Goal: Information Seeking & Learning: Learn about a topic

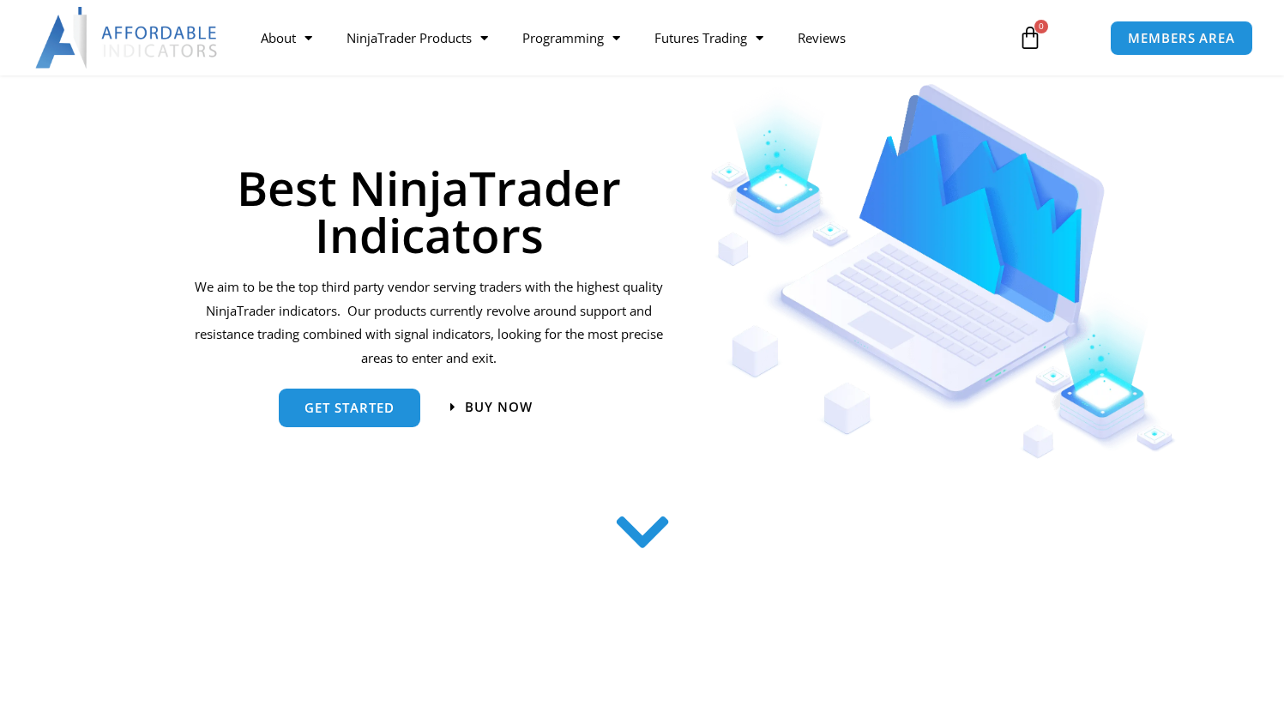
scroll to position [173, 0]
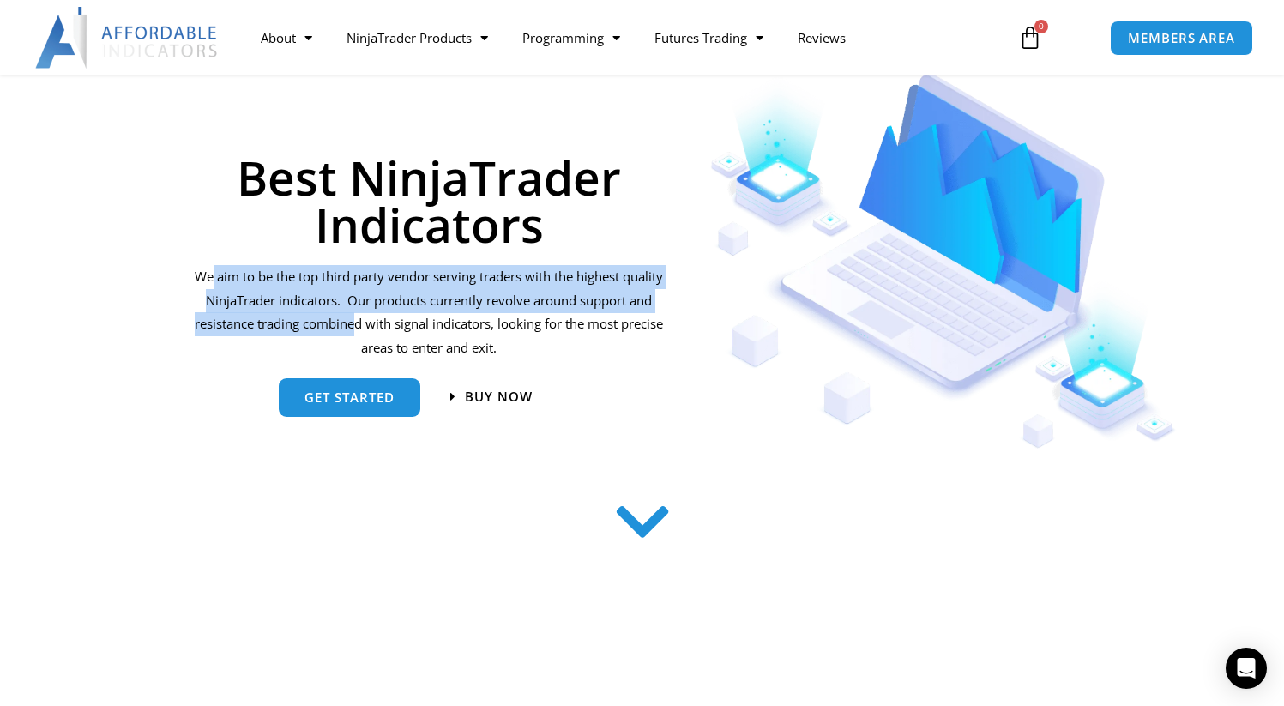
drag, startPoint x: 233, startPoint y: 271, endPoint x: 390, endPoint y: 335, distance: 169.7
click at [390, 335] on p "We aim to be the top third party vendor serving traders with the highest qualit…" at bounding box center [429, 312] width 474 height 95
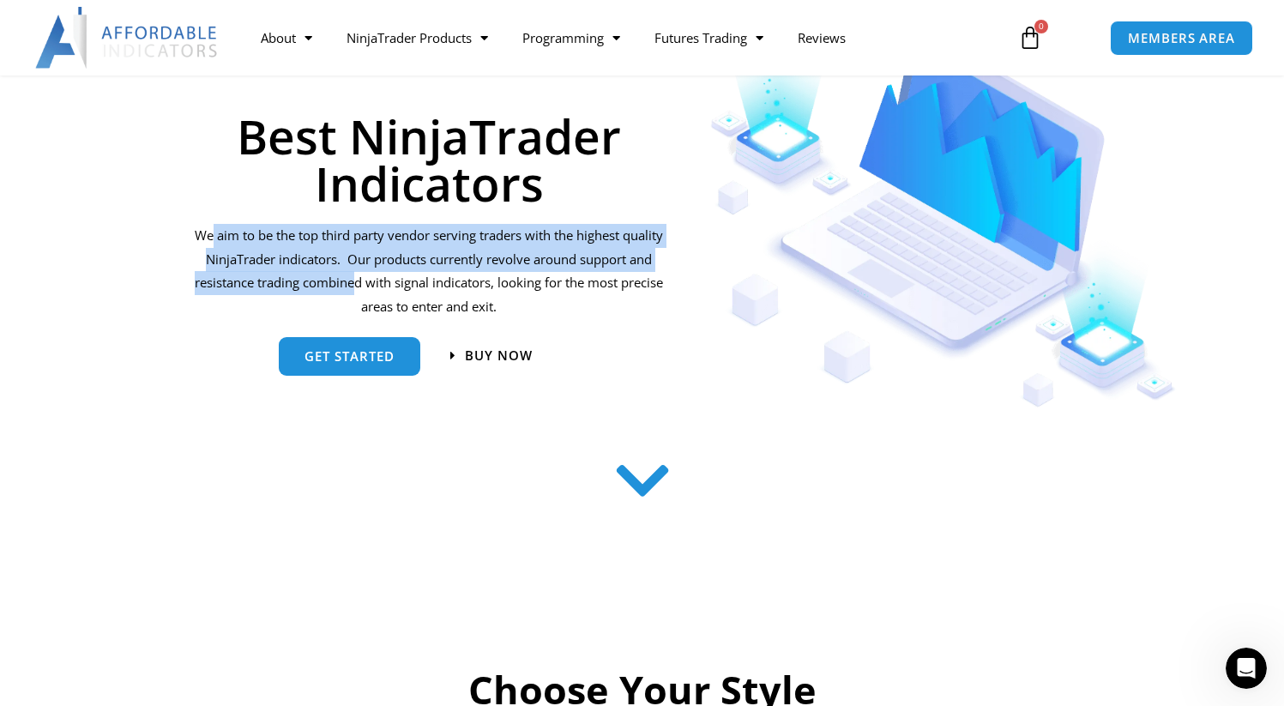
scroll to position [198, 0]
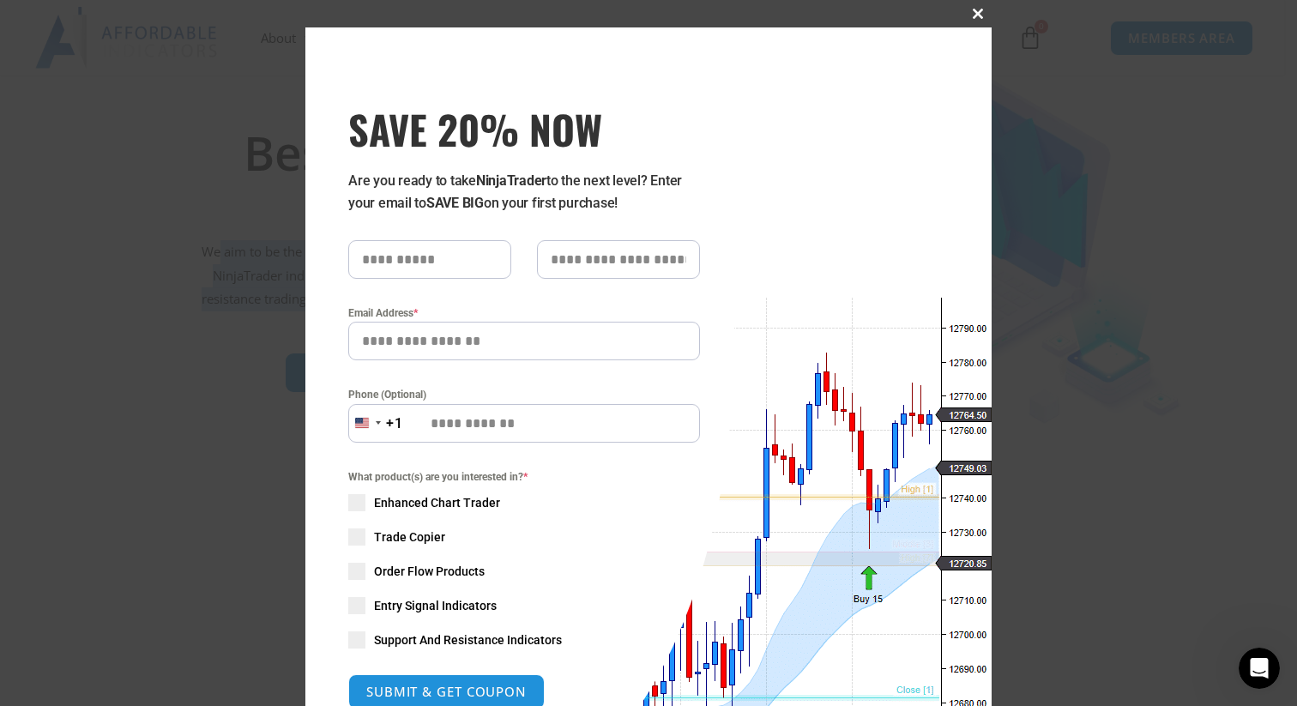
click at [979, 15] on span "SAVE 20% NOW popup" at bounding box center [977, 14] width 27 height 10
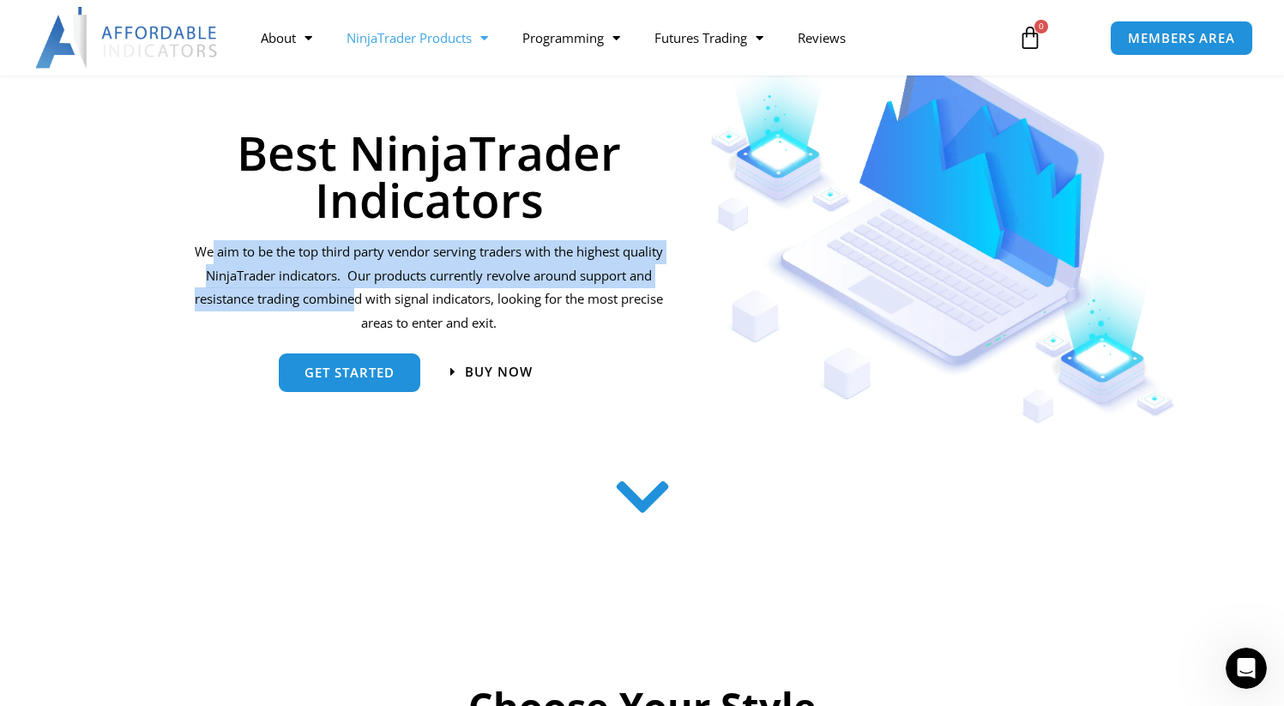
click at [411, 33] on link "NinjaTrader Products" at bounding box center [417, 37] width 176 height 39
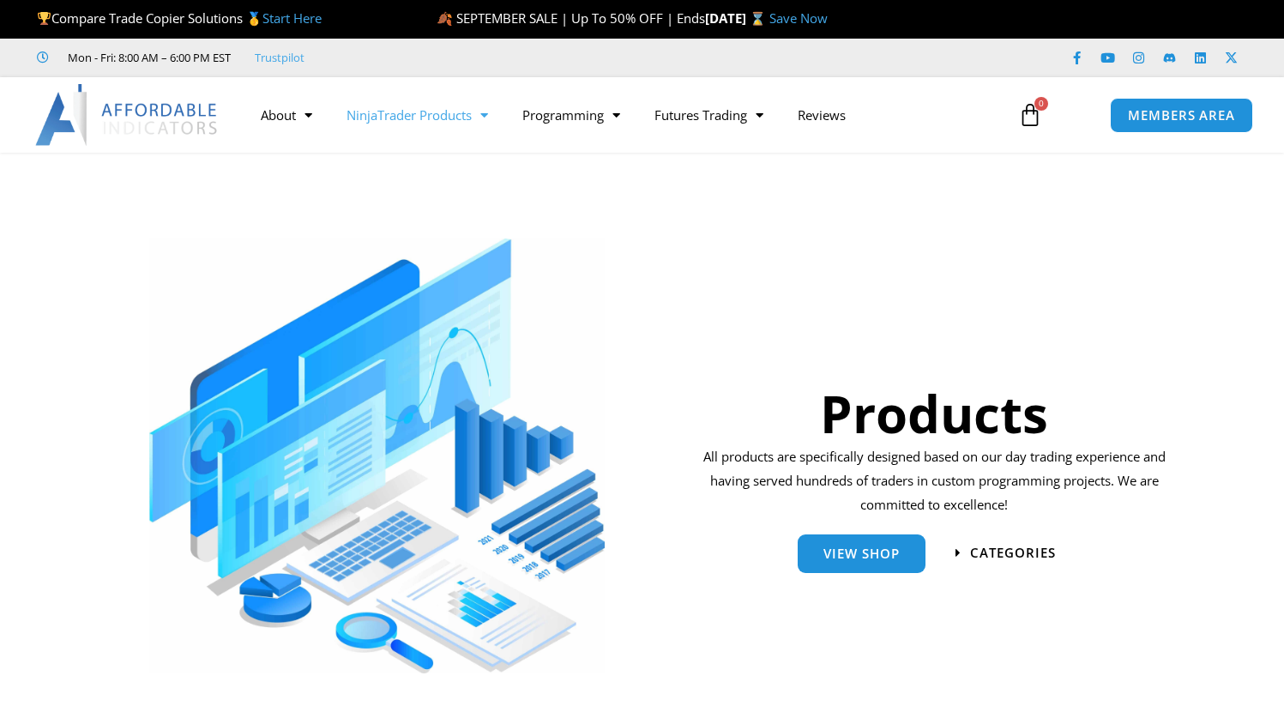
click at [399, 110] on link "NinjaTrader Products" at bounding box center [417, 114] width 176 height 39
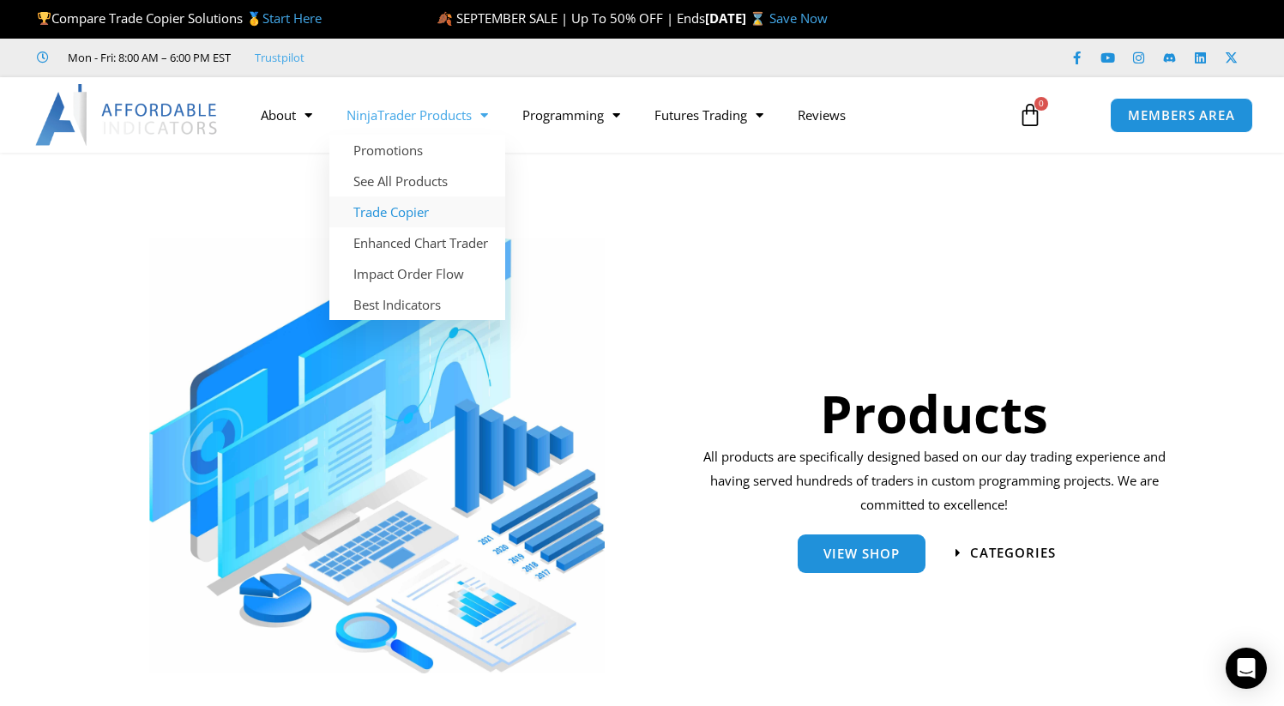
click at [384, 205] on link "Trade Copier" at bounding box center [417, 211] width 176 height 31
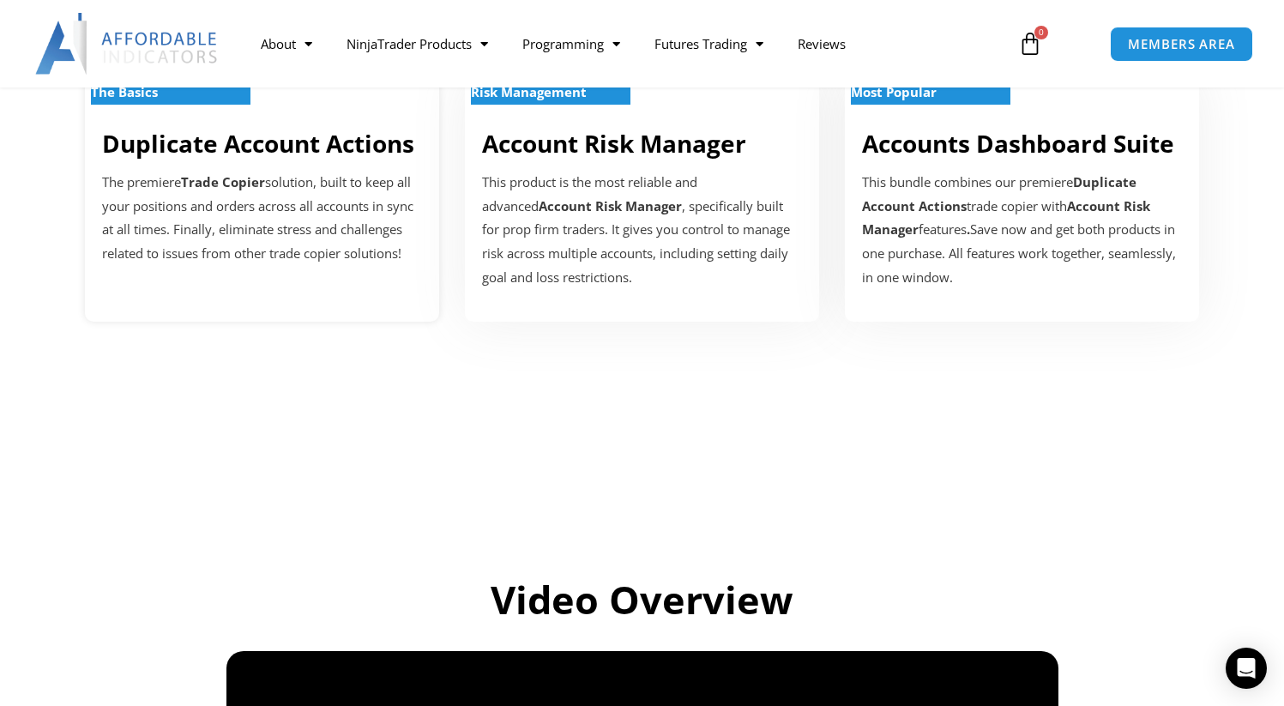
scroll to position [592, 0]
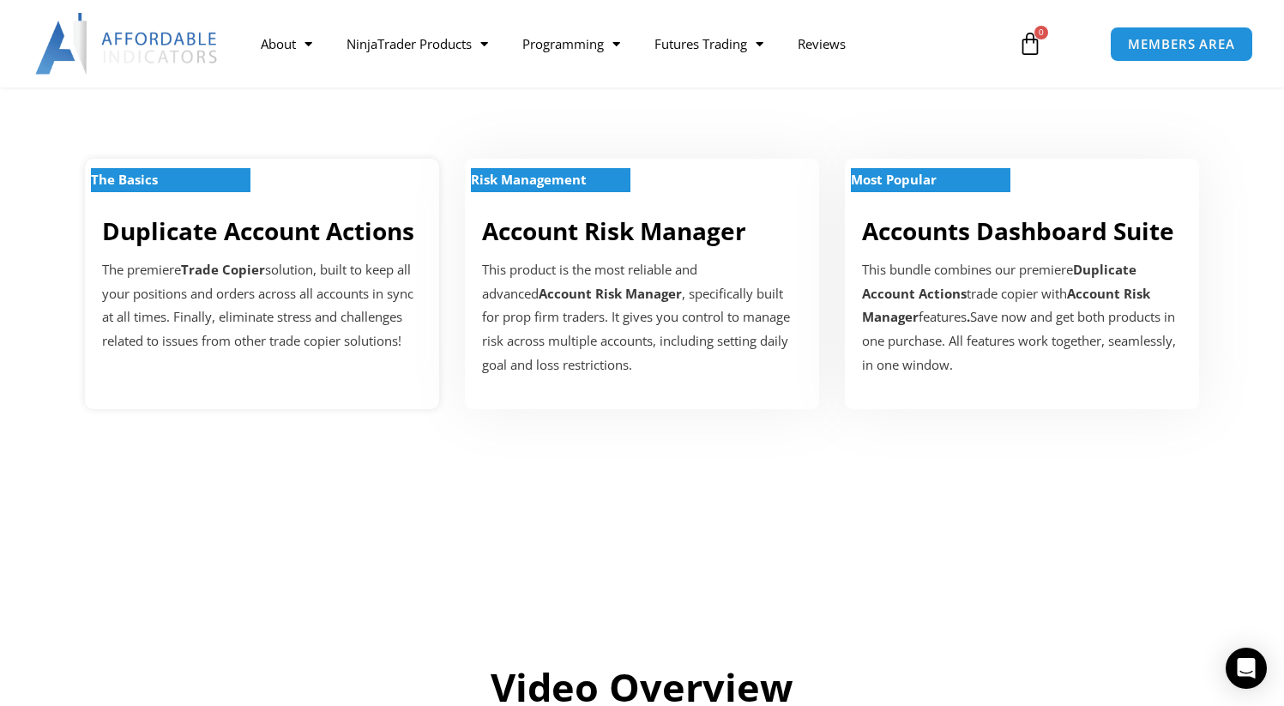
click at [262, 350] on p "The premiere Trade Copier solution, built to keep all your positions and orders…" at bounding box center [262, 305] width 320 height 95
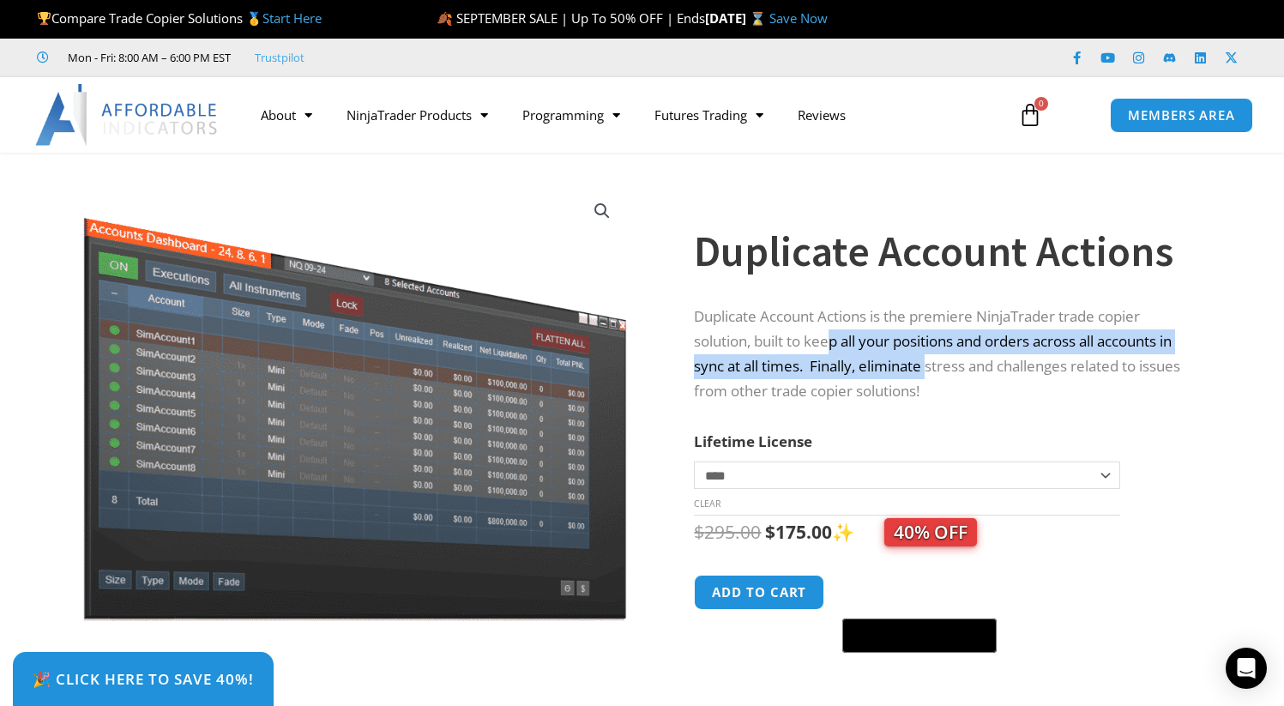
drag, startPoint x: 831, startPoint y: 345, endPoint x: 929, endPoint y: 363, distance: 99.5
click at [931, 364] on p "Duplicate Account Actions is the premiere NinjaTrader trade copier solution, bu…" at bounding box center [944, 355] width 501 height 100
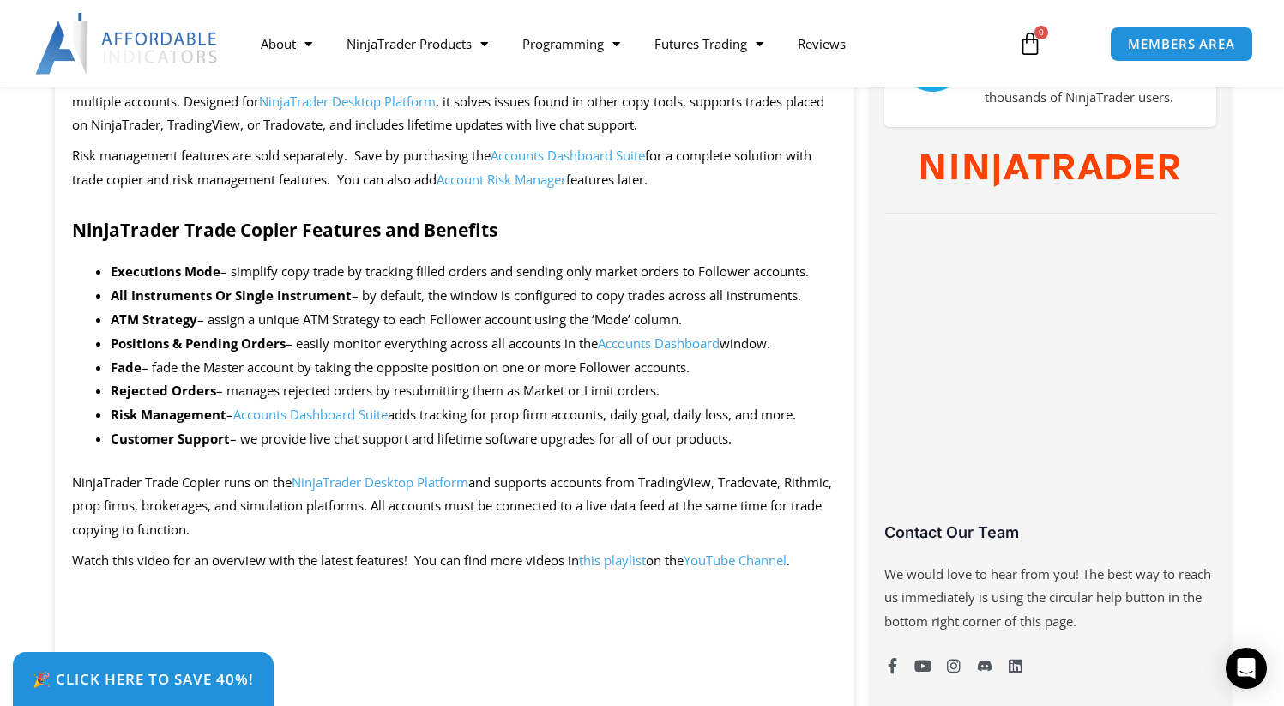
scroll to position [854, 0]
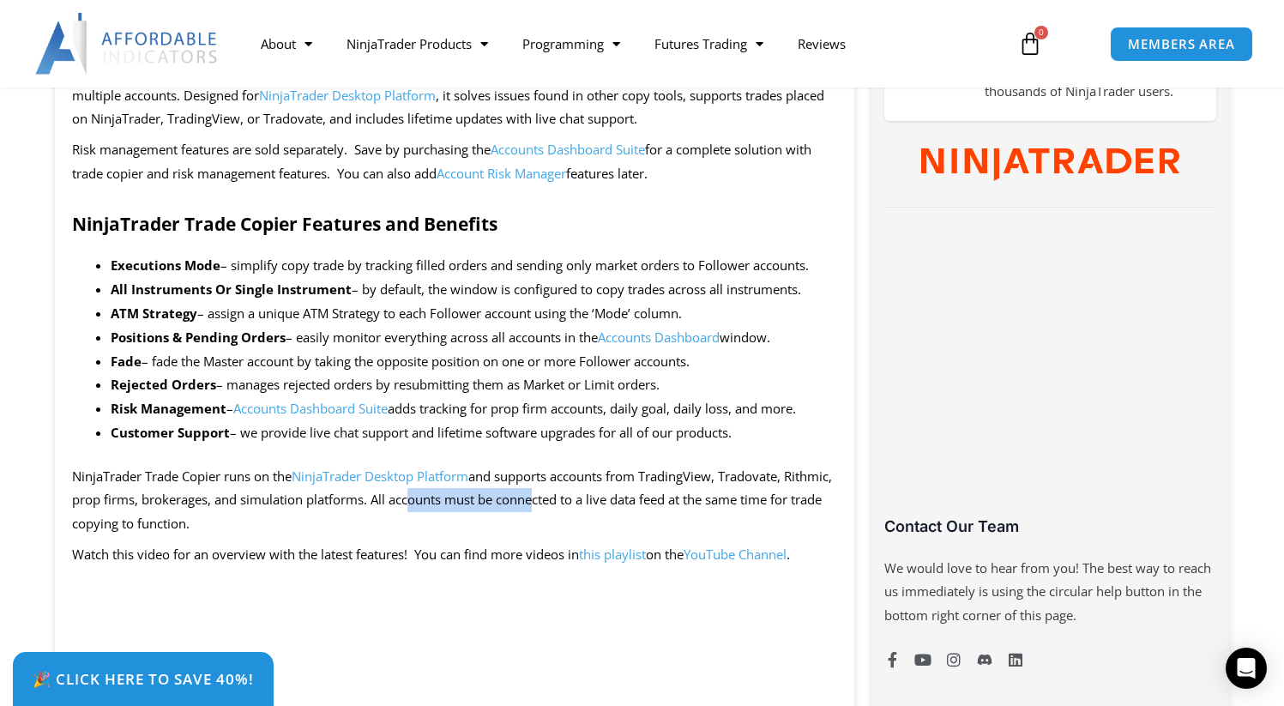
drag, startPoint x: 454, startPoint y: 508, endPoint x: 582, endPoint y: 508, distance: 127.8
click at [582, 508] on span "NinjaTrader Trade Copier runs on the NinjaTrader Desktop Platform and supports …" at bounding box center [452, 500] width 760 height 65
drag, startPoint x: 118, startPoint y: 521, endPoint x: 229, endPoint y: 521, distance: 110.7
click at [229, 521] on span "NinjaTrader Trade Copier runs on the NinjaTrader Desktop Platform and supports …" at bounding box center [452, 500] width 760 height 65
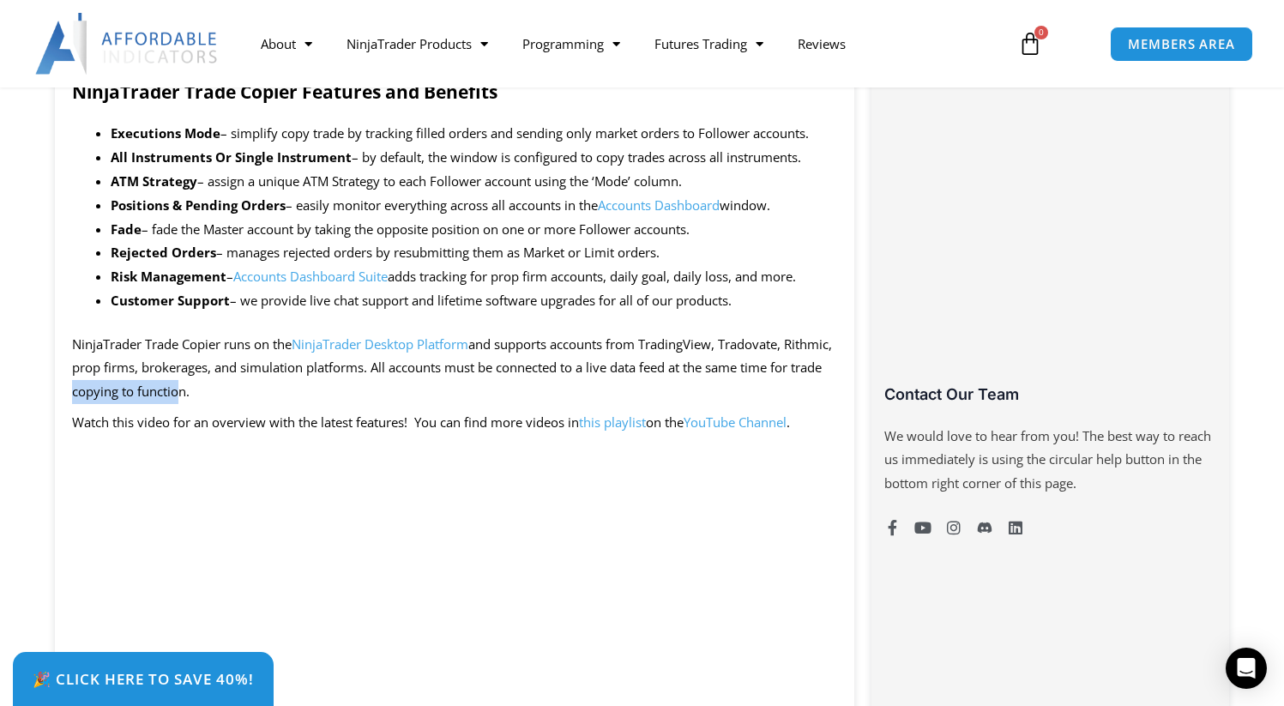
scroll to position [1004, 0]
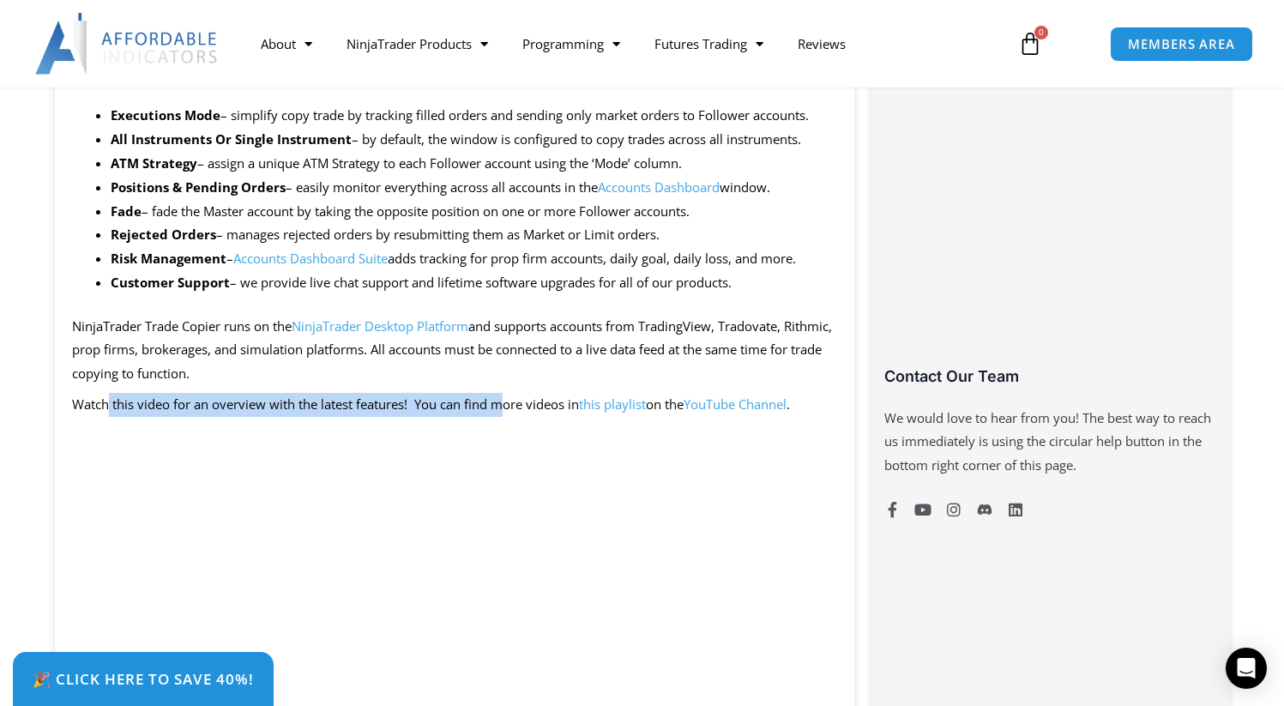
drag, startPoint x: 107, startPoint y: 406, endPoint x: 504, endPoint y: 405, distance: 396.4
click at [504, 406] on p "Watch this video for an overview with the latest features! You can find more vi…" at bounding box center [455, 405] width 766 height 24
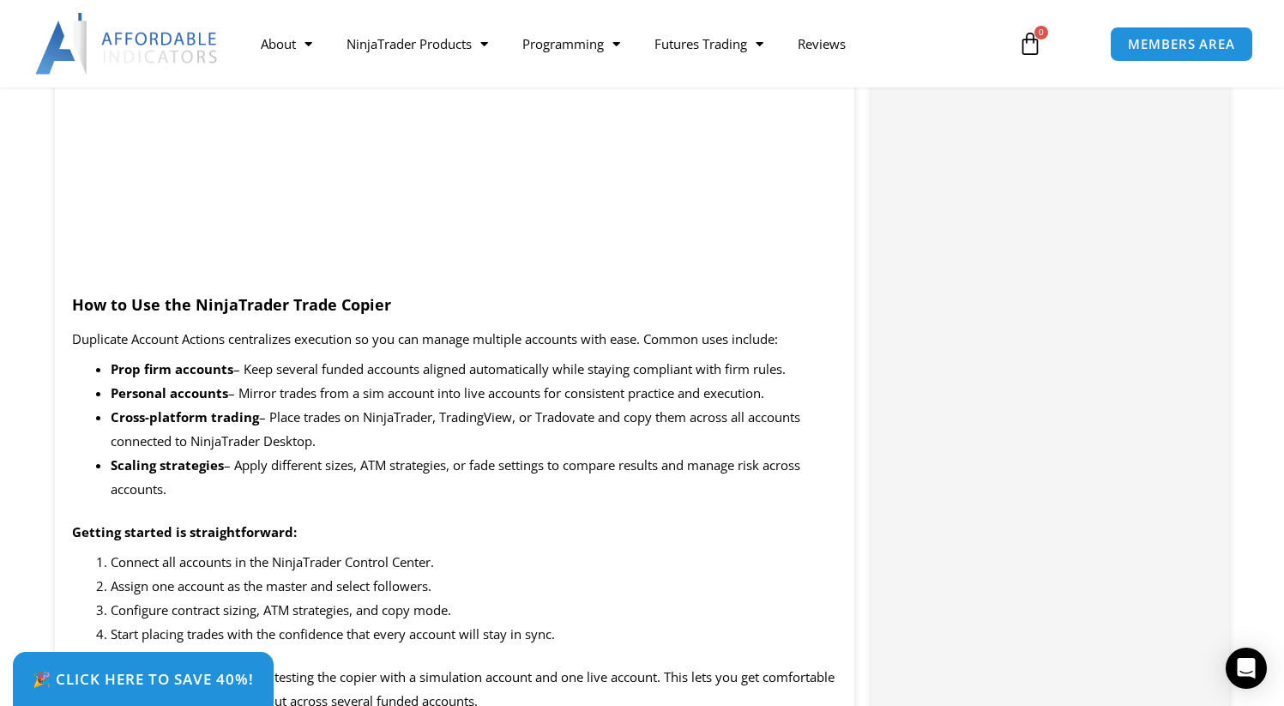
scroll to position [1612, 0]
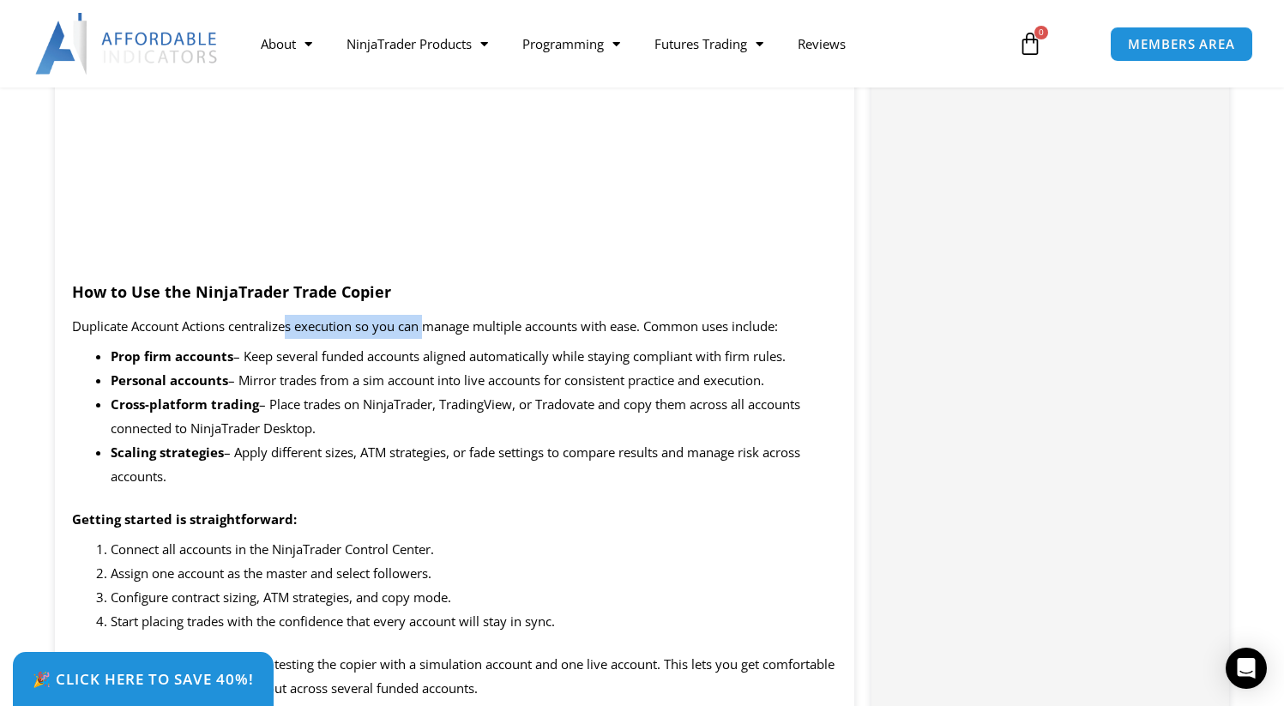
drag, startPoint x: 290, startPoint y: 333, endPoint x: 426, endPoint y: 330, distance: 136.4
click at [426, 332] on span "Duplicate Account Actions centralizes execution so you can manage multiple acco…" at bounding box center [425, 325] width 706 height 17
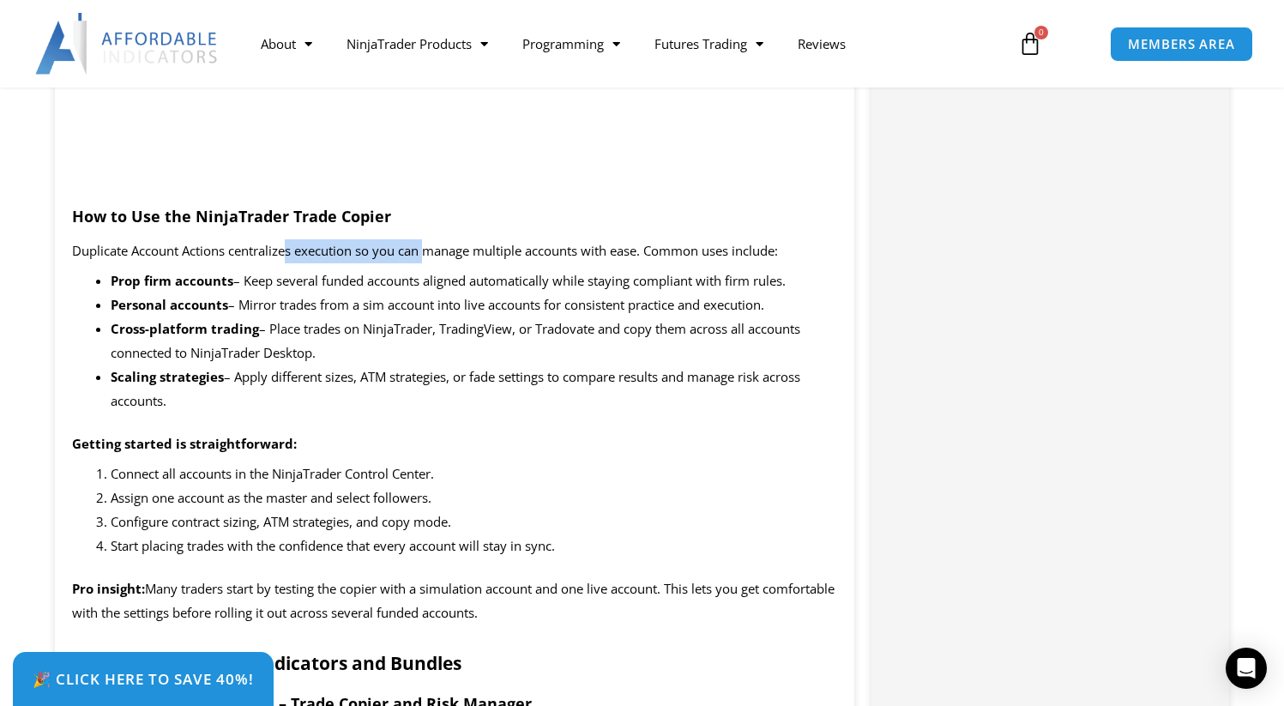
scroll to position [1691, 0]
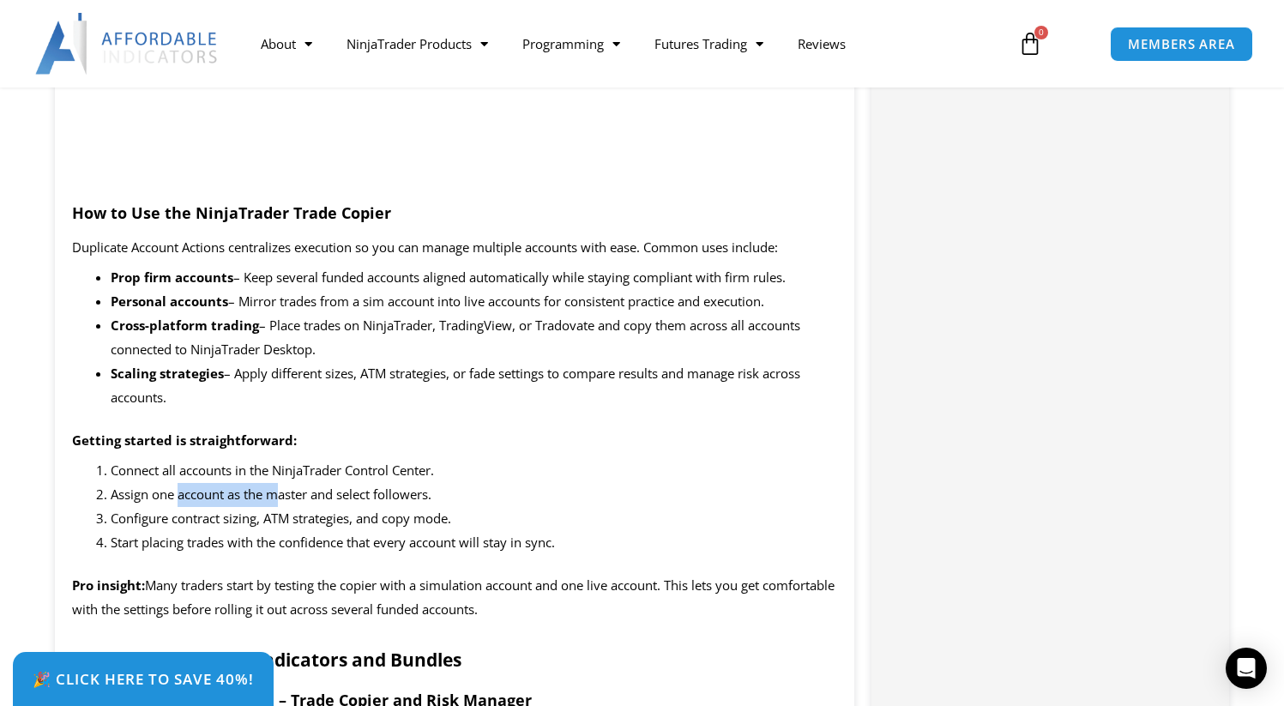
drag, startPoint x: 181, startPoint y: 493, endPoint x: 275, endPoint y: 492, distance: 94.4
click at [275, 492] on span "Assign one account as the master and select followers." at bounding box center [271, 494] width 321 height 17
drag, startPoint x: 130, startPoint y: 520, endPoint x: 224, endPoint y: 520, distance: 94.4
click at [224, 520] on span "Configure contract sizing, ATM strategies, and copy mode." at bounding box center [281, 518] width 341 height 17
drag, startPoint x: 162, startPoint y: 547, endPoint x: 320, endPoint y: 544, distance: 157.9
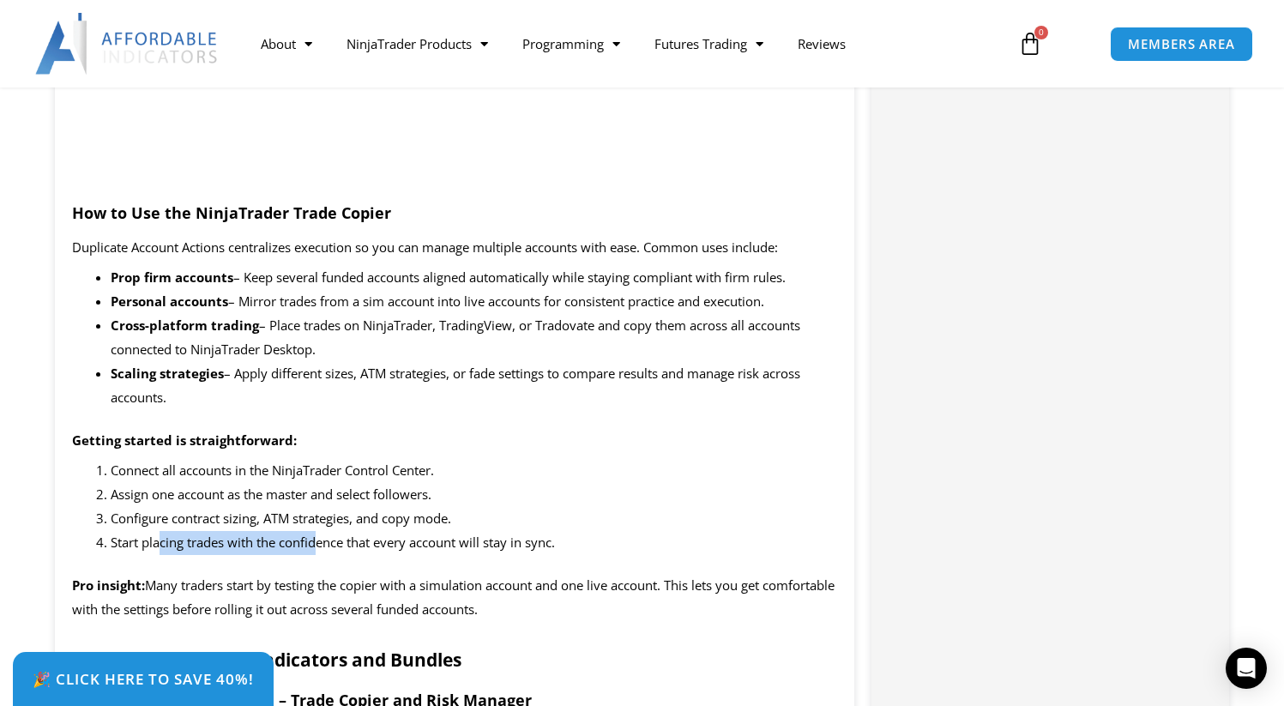
click at [322, 546] on span "Start placing trades with the confidence that every account will stay in sync." at bounding box center [333, 542] width 444 height 17
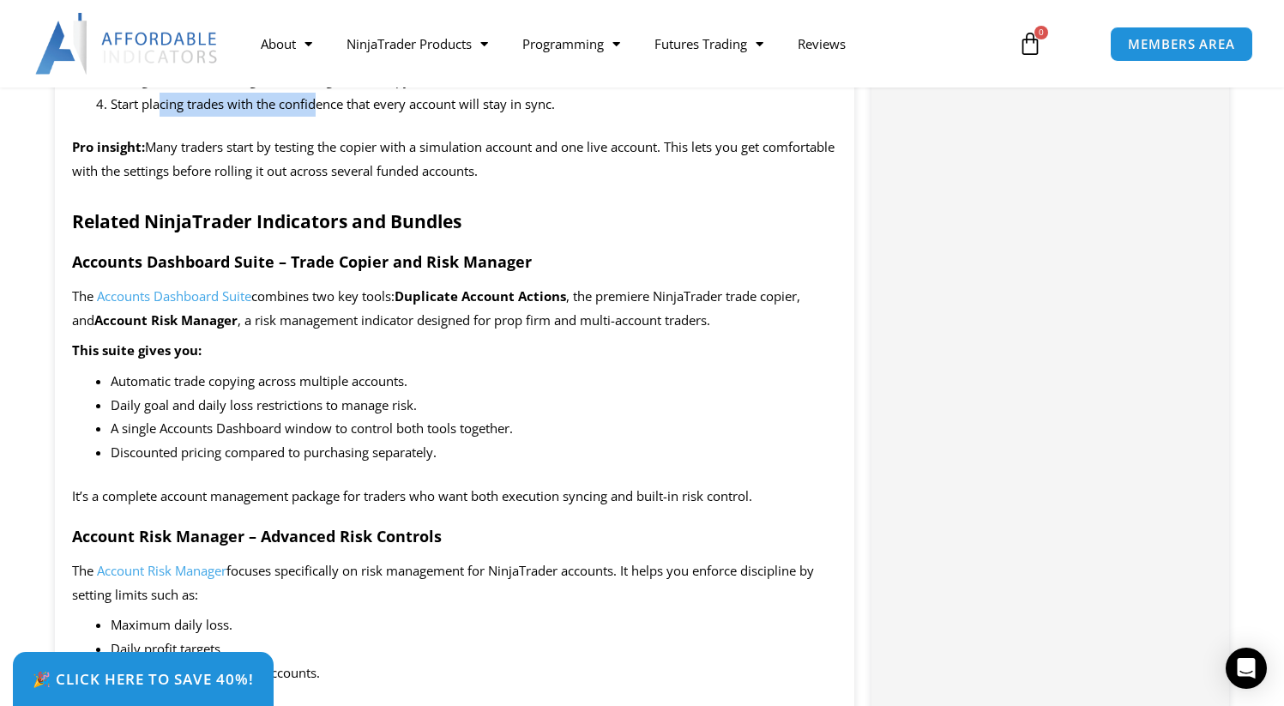
scroll to position [2111, 0]
